Goal: Transaction & Acquisition: Purchase product/service

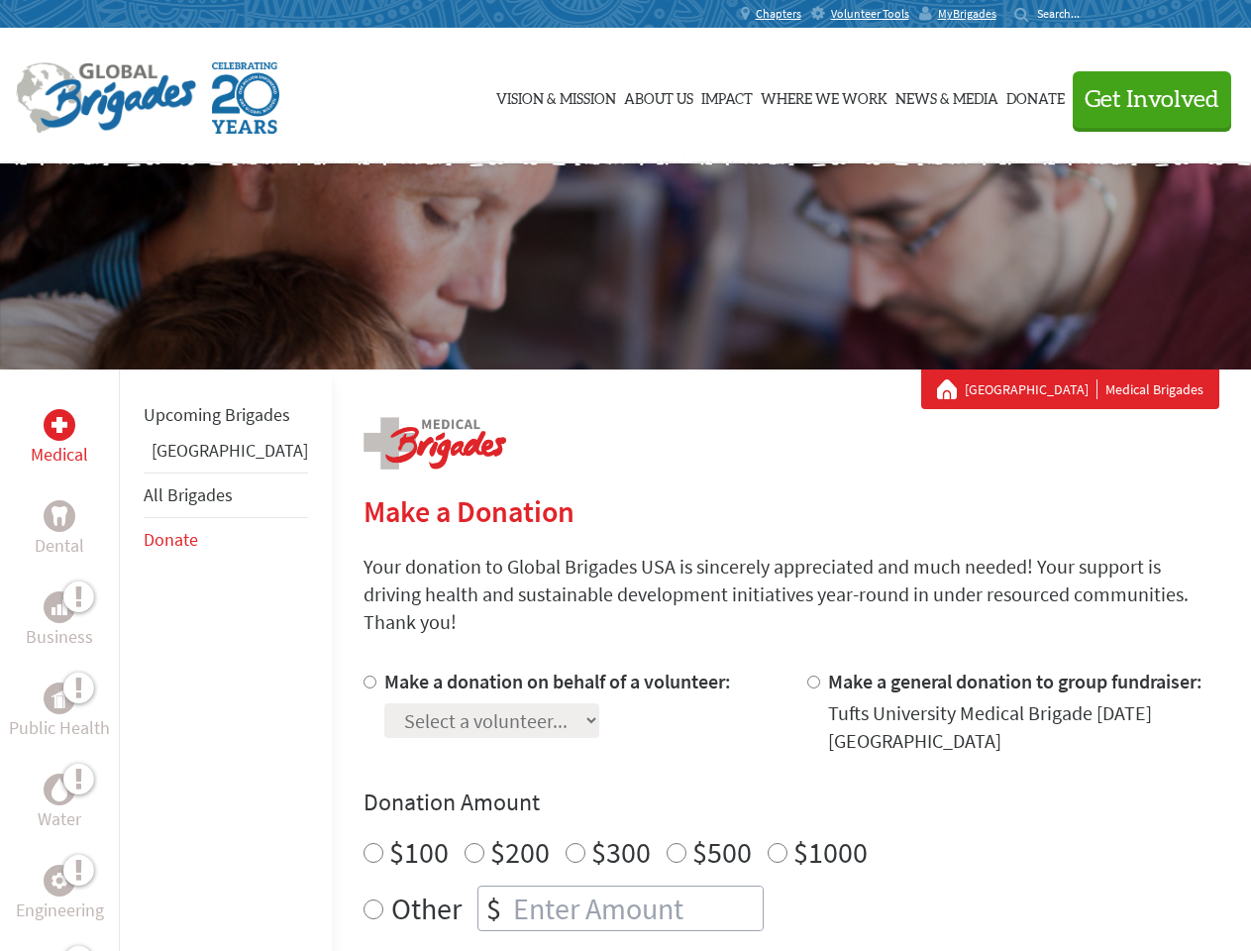
click at [1094, 14] on div "Search for:" at bounding box center [1053, 14] width 79 height 16
click at [1143, 99] on span "Get Involved" at bounding box center [1152, 100] width 135 height 24
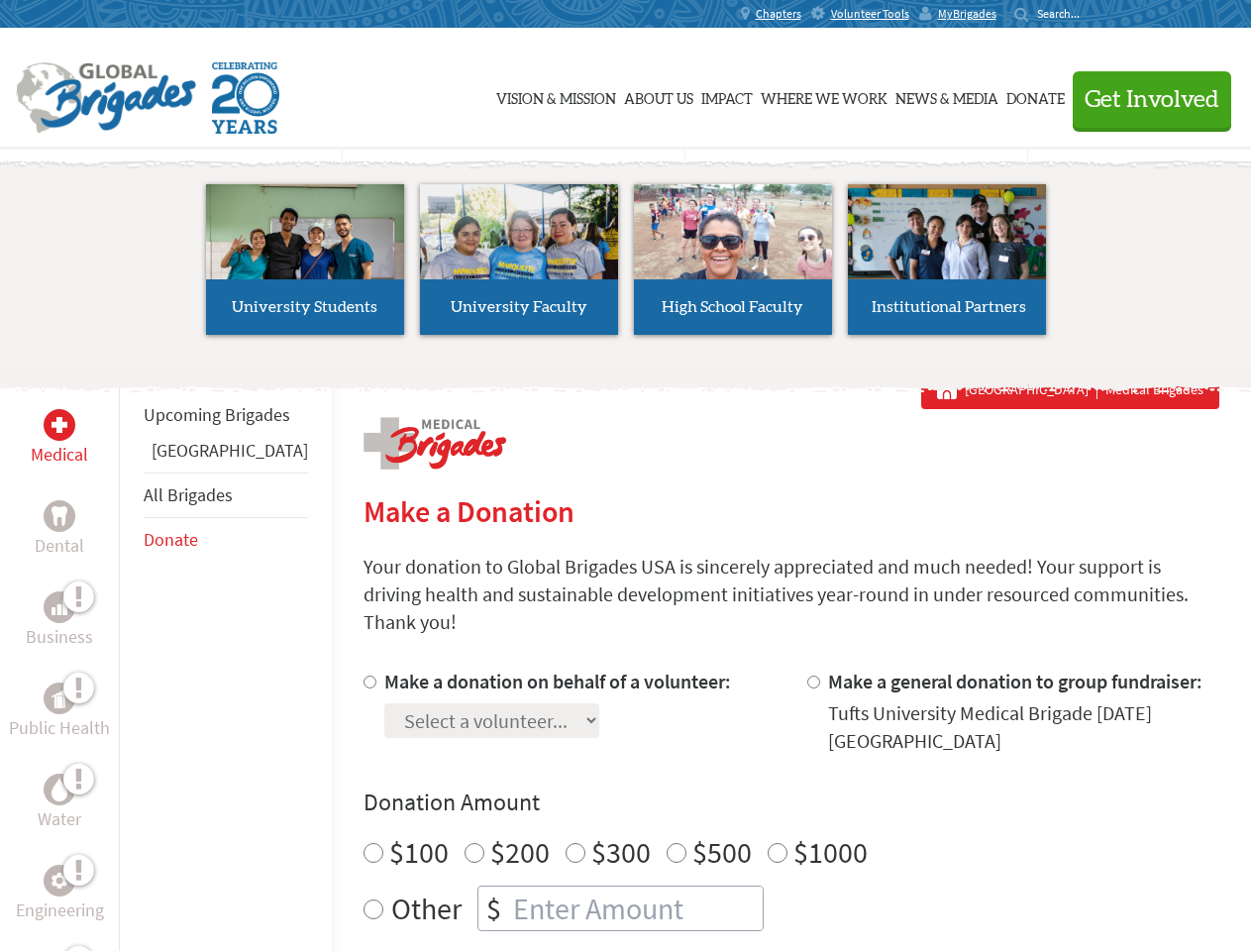
click at [626, 266] on li "High School Faculty" at bounding box center [733, 259] width 214 height 182
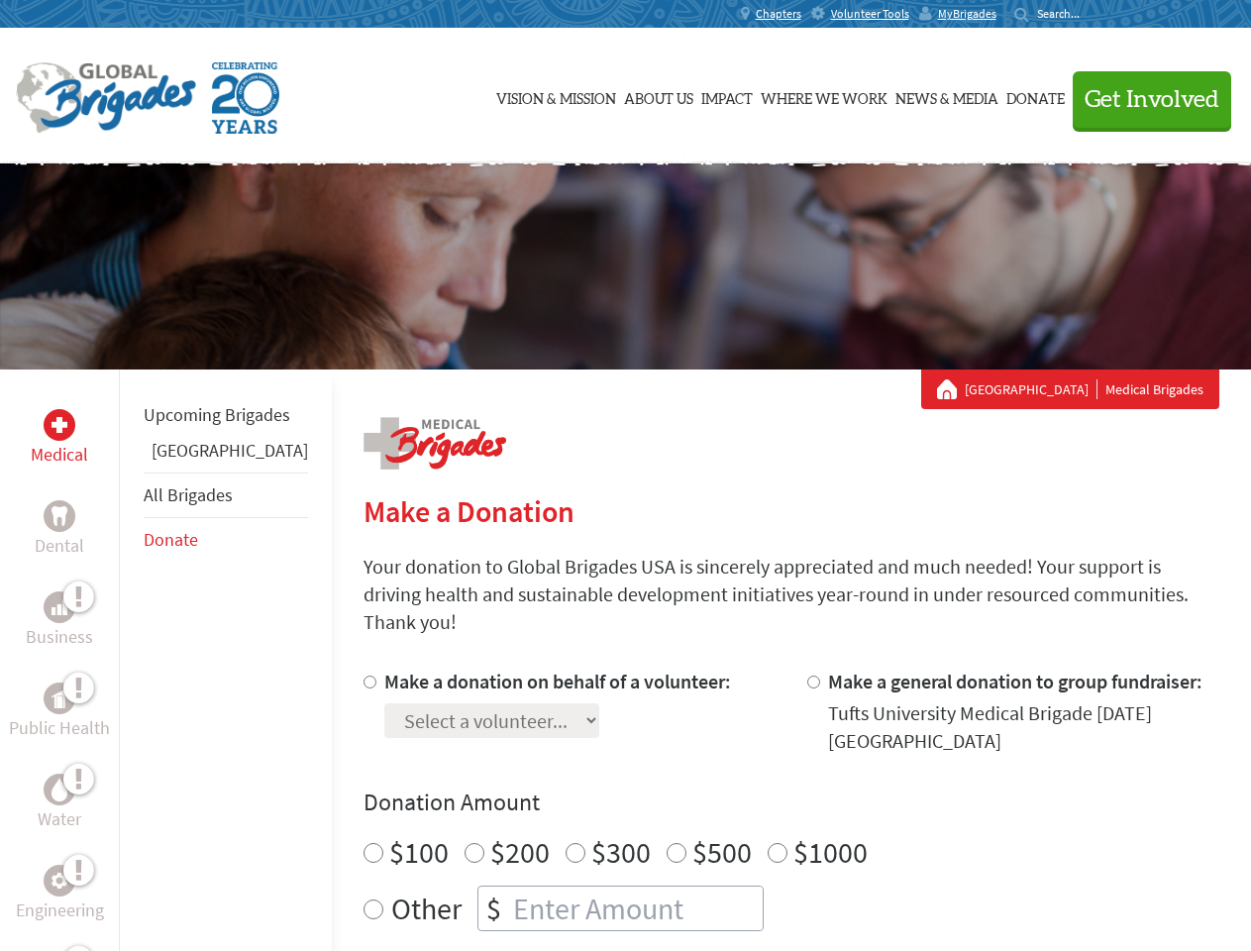
click at [131, 660] on div "Upcoming Brigades Belize All Brigades Donate" at bounding box center [225, 844] width 213 height 951
click at [793, 833] on label "$1000" at bounding box center [830, 852] width 74 height 38
click at [768, 843] on input "$1000" at bounding box center [778, 853] width 20 height 20
radio input "true"
click at [364, 676] on input "Make a donation on behalf of a volunteer:" at bounding box center [370, 682] width 13 height 13
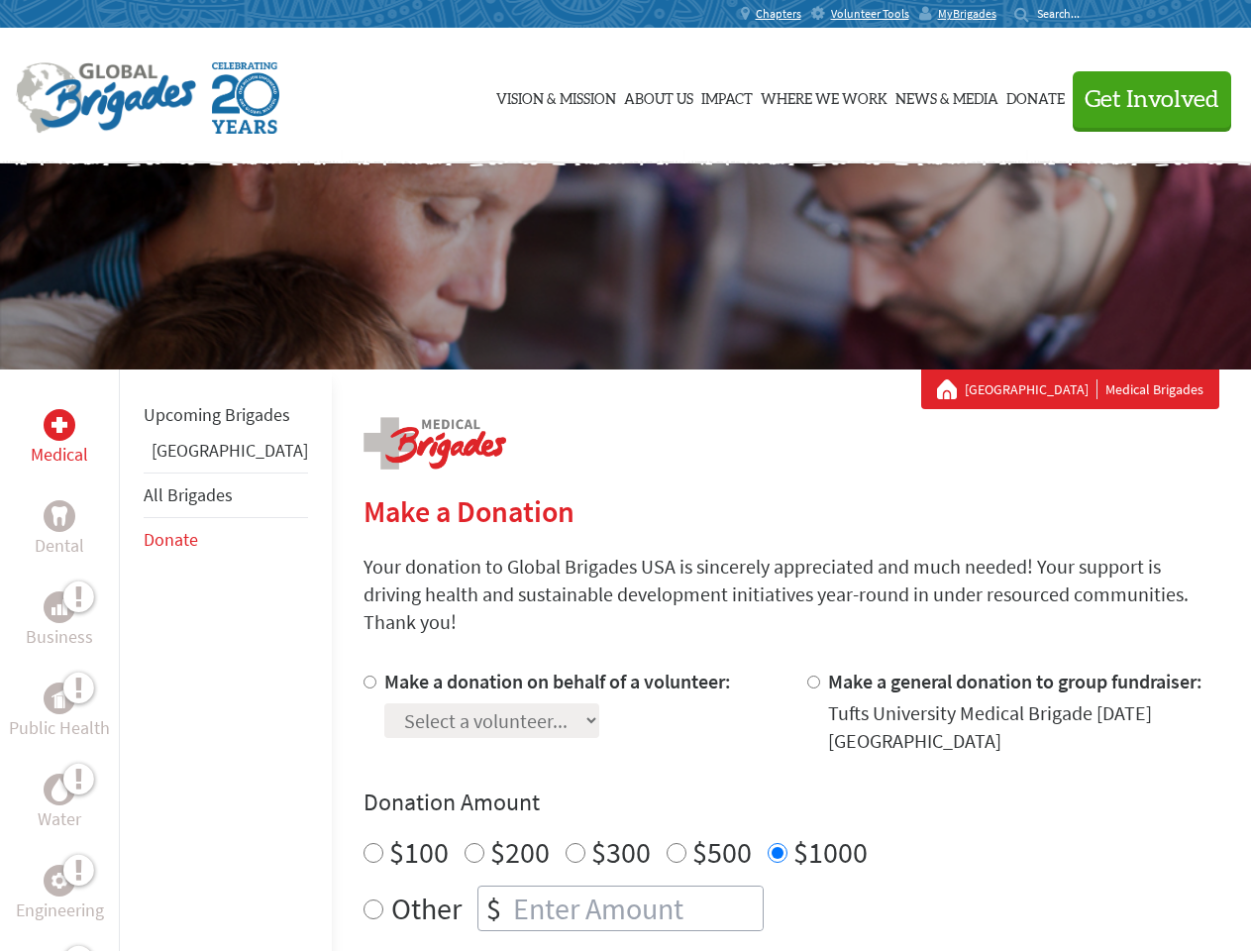
radio input "true"
click at [807, 676] on input "Make a general donation to group fundraiser:" at bounding box center [813, 682] width 13 height 13
radio input "true"
